Goal: Information Seeking & Learning: Learn about a topic

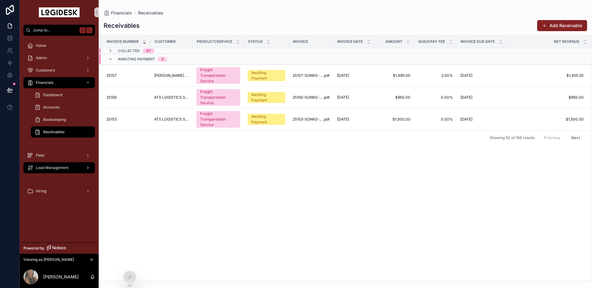
click at [41, 169] on span "Load Management" at bounding box center [52, 167] width 33 height 5
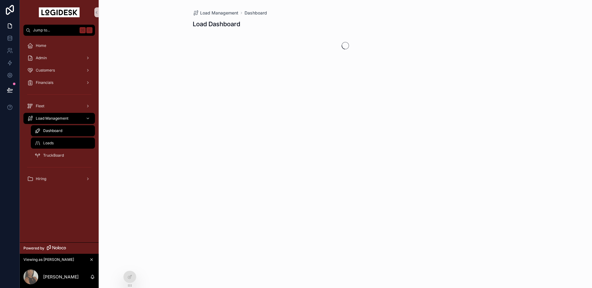
click at [50, 143] on span "Loads" at bounding box center [48, 143] width 10 height 5
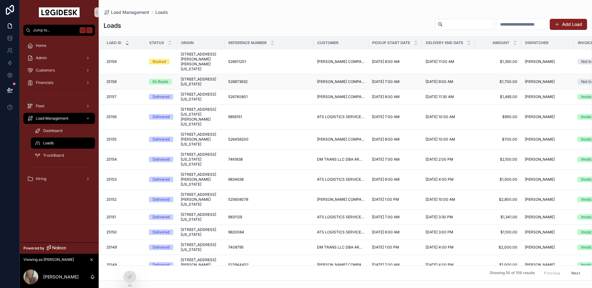
click at [202, 77] on span "[STREET_ADDRESS][US_STATE]" at bounding box center [201, 82] width 40 height 10
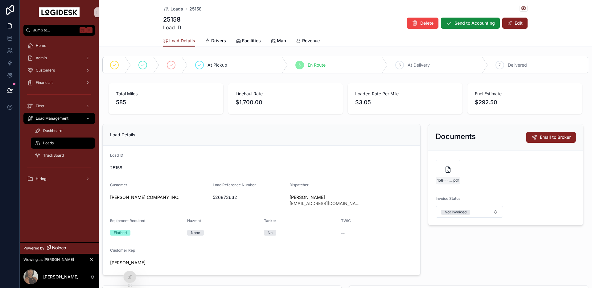
click at [65, 143] on div "Loads" at bounding box center [63, 143] width 57 height 10
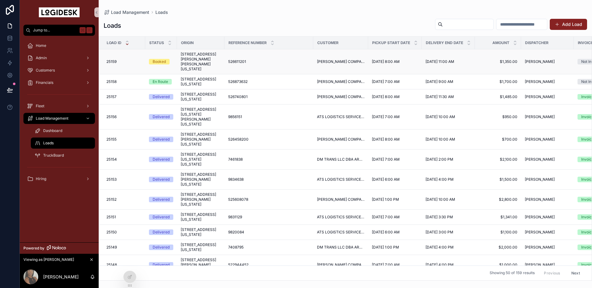
click at [192, 60] on span "[STREET_ADDRESS][PERSON_NAME][PERSON_NAME][US_STATE]" at bounding box center [201, 62] width 40 height 20
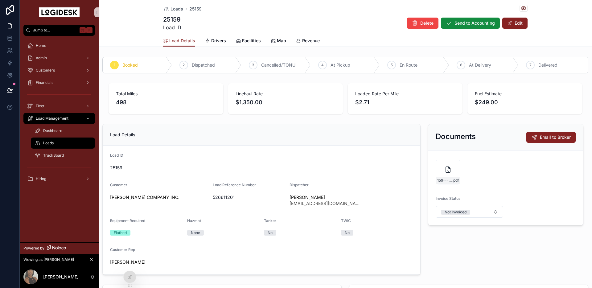
click at [60, 142] on div "Loads" at bounding box center [63, 143] width 57 height 10
